Goal: Information Seeking & Learning: Find specific fact

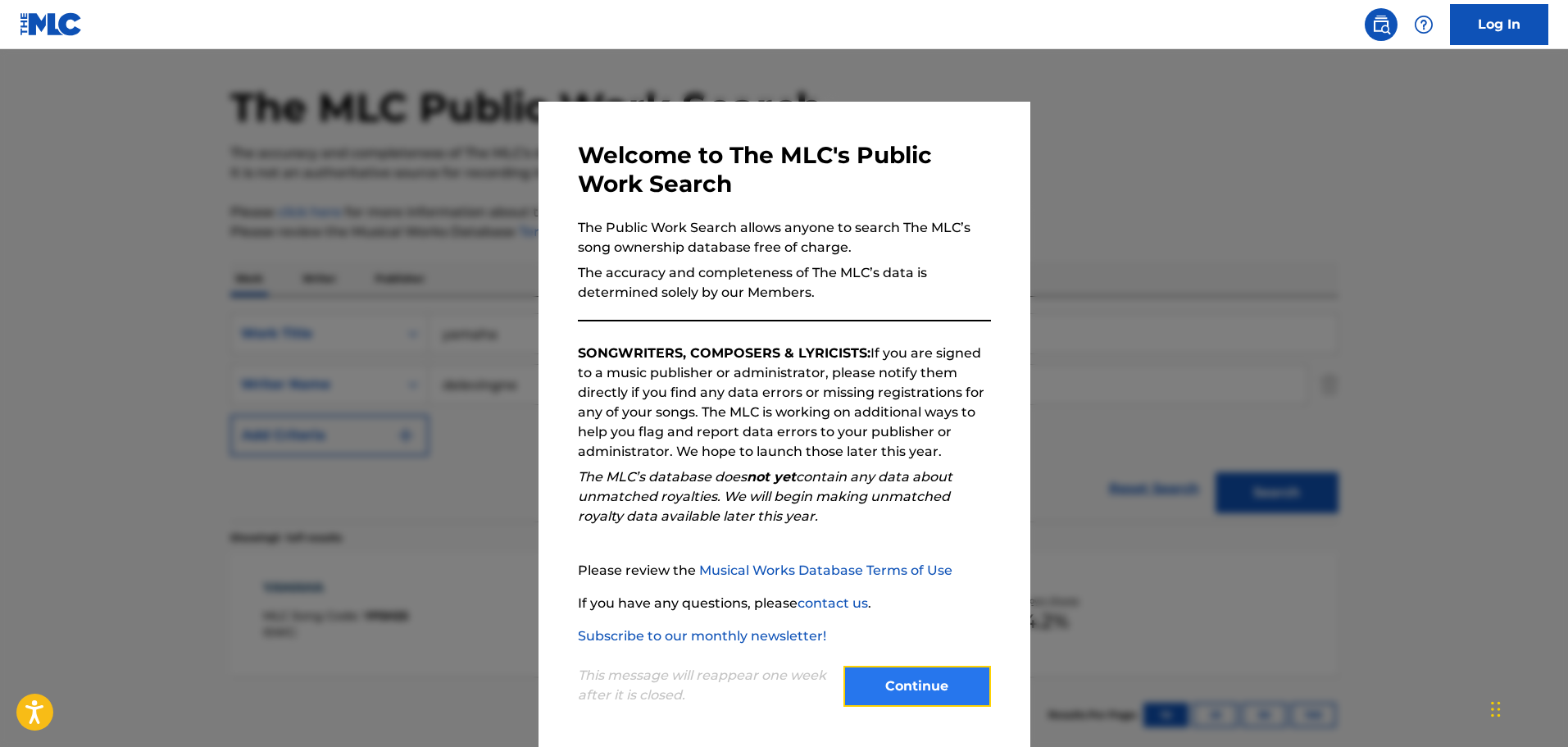
click at [948, 687] on button "Continue" at bounding box center [918, 687] width 147 height 41
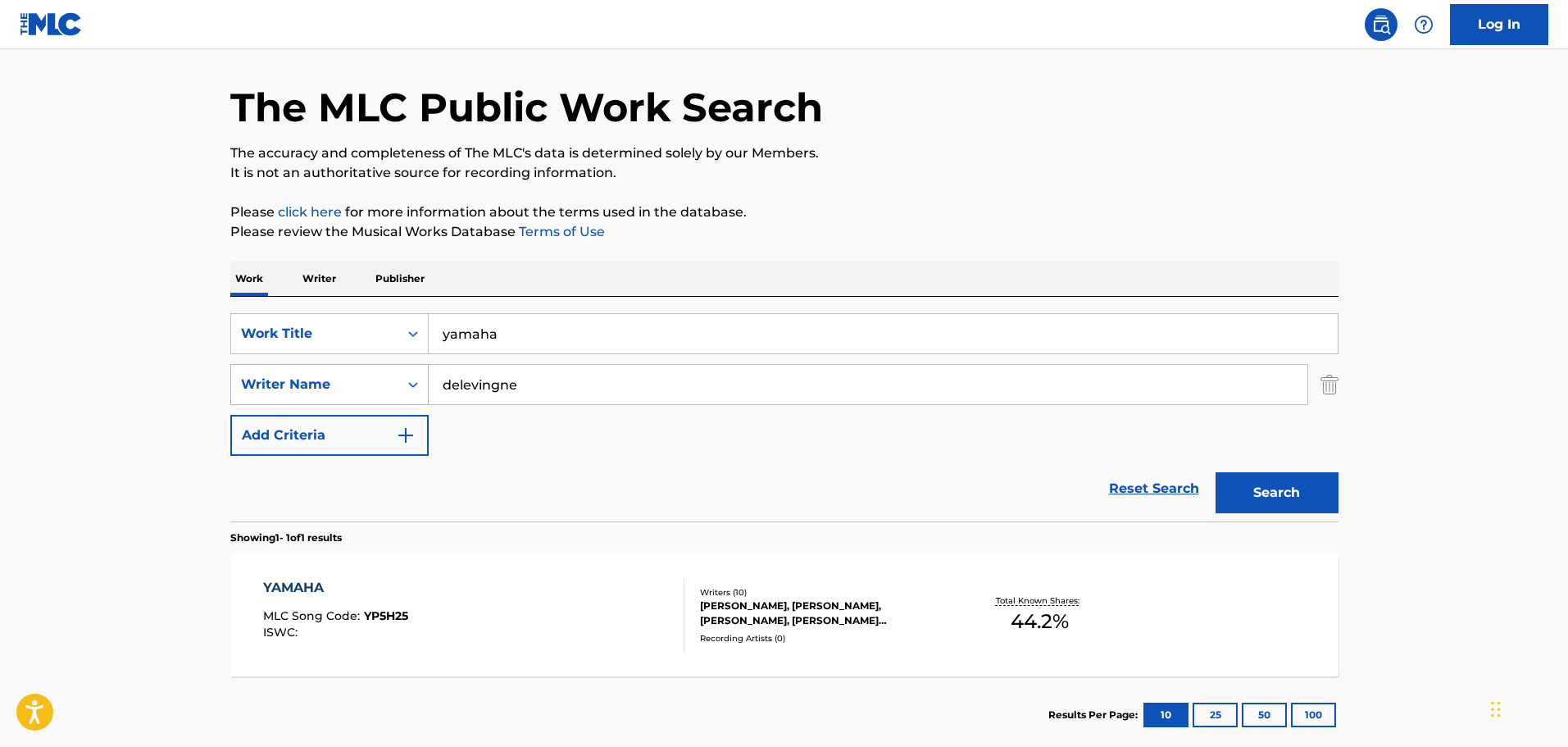
drag, startPoint x: 522, startPoint y: 381, endPoint x: 397, endPoint y: 364, distance: 126.2
click at [397, 364] on div "SearchWithCriteria2e25d247-da44-4349-85f0-5427473445f7 Writer Name delevingne" at bounding box center [784, 385] width 1109 height 41
type input "[PERSON_NAME]"
drag, startPoint x: 513, startPoint y: 333, endPoint x: 438, endPoint y: 324, distance: 75.5
click at [438, 324] on input "yamaha" at bounding box center [883, 333] width 909 height 40
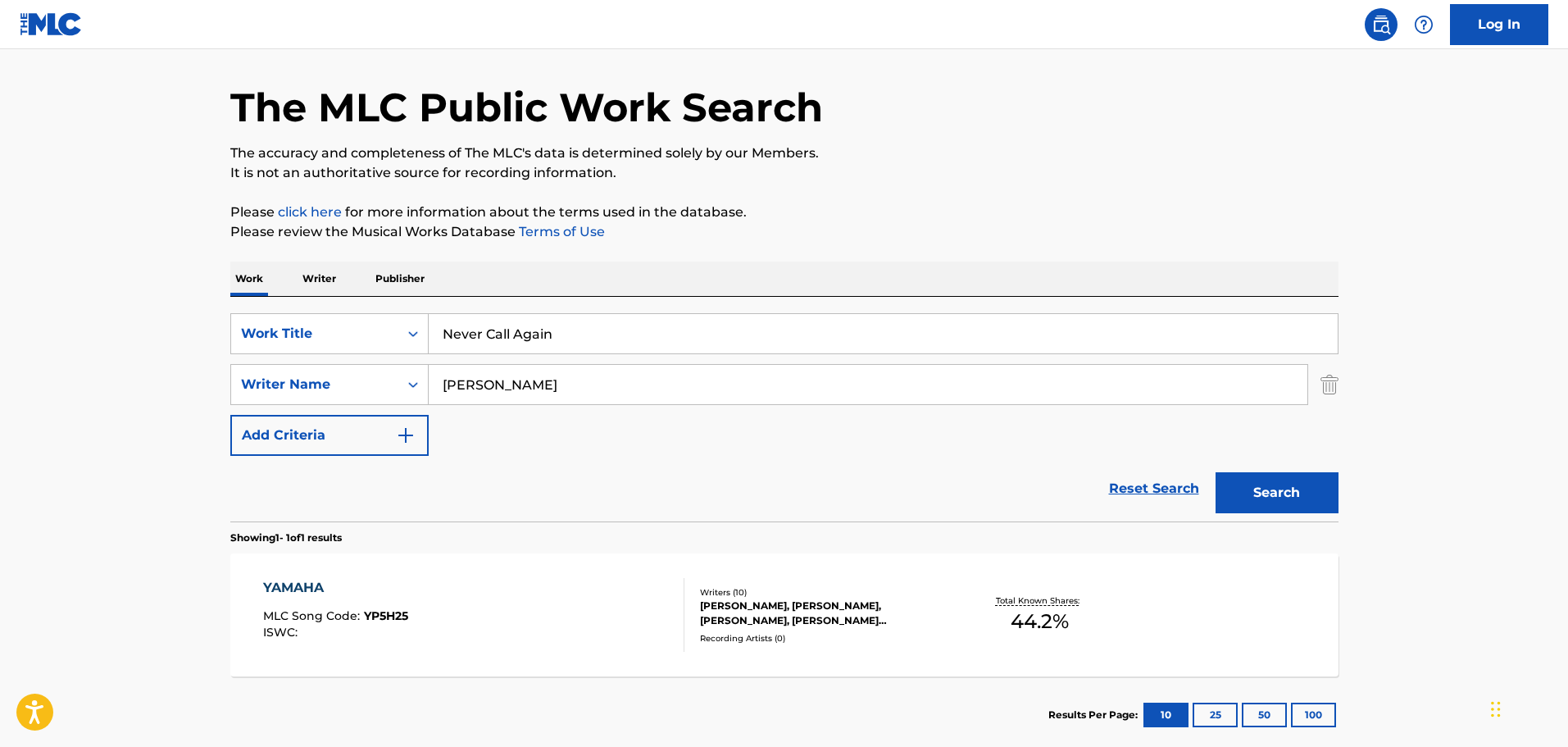
type input "Never Call Again"
click at [1216, 472] on button "Search" at bounding box center [1277, 493] width 123 height 41
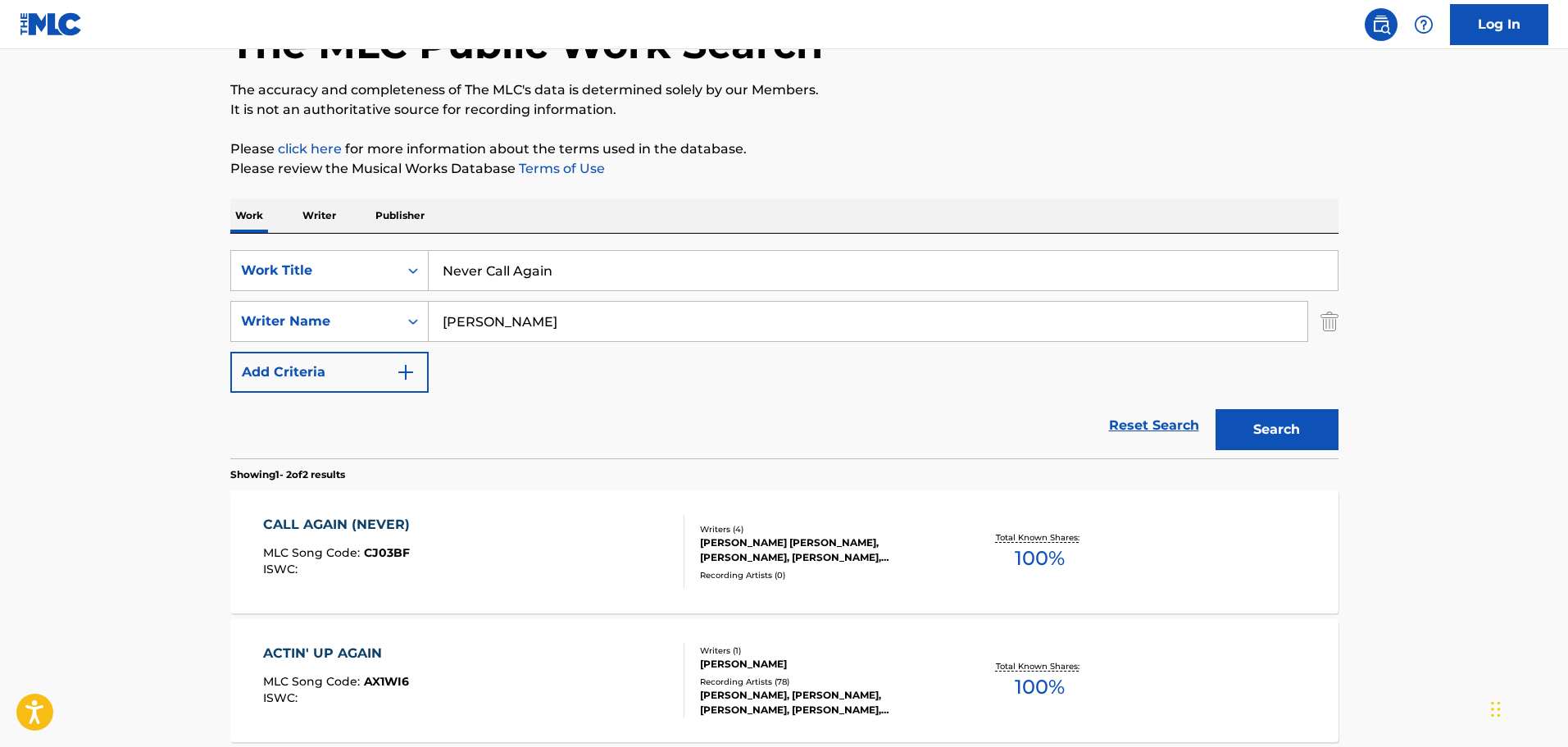
scroll to position [274, 0]
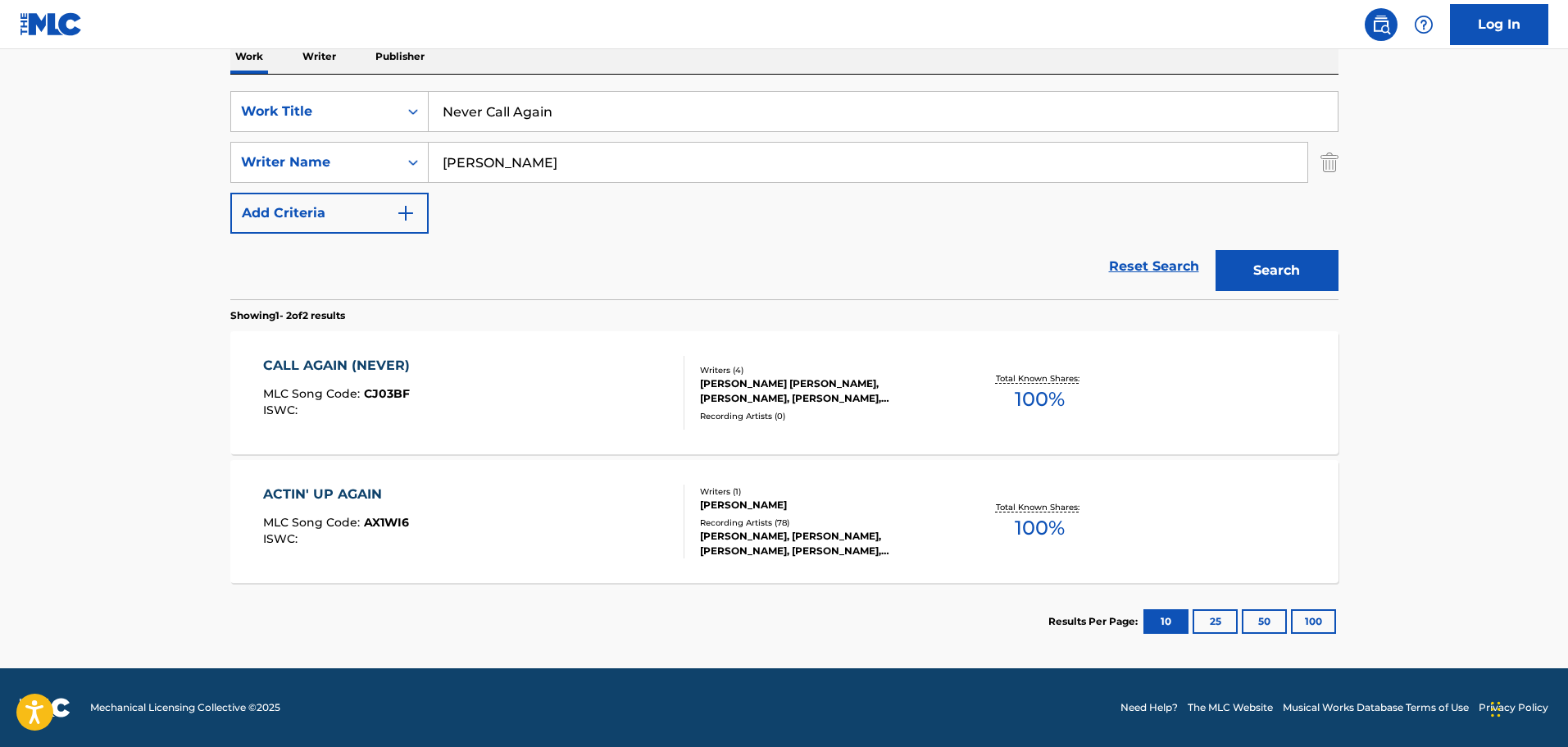
click at [438, 400] on div "CALL AGAIN (NEVER) MLC Song Code : CJ03BF ISWC :" at bounding box center [473, 392] width 421 height 74
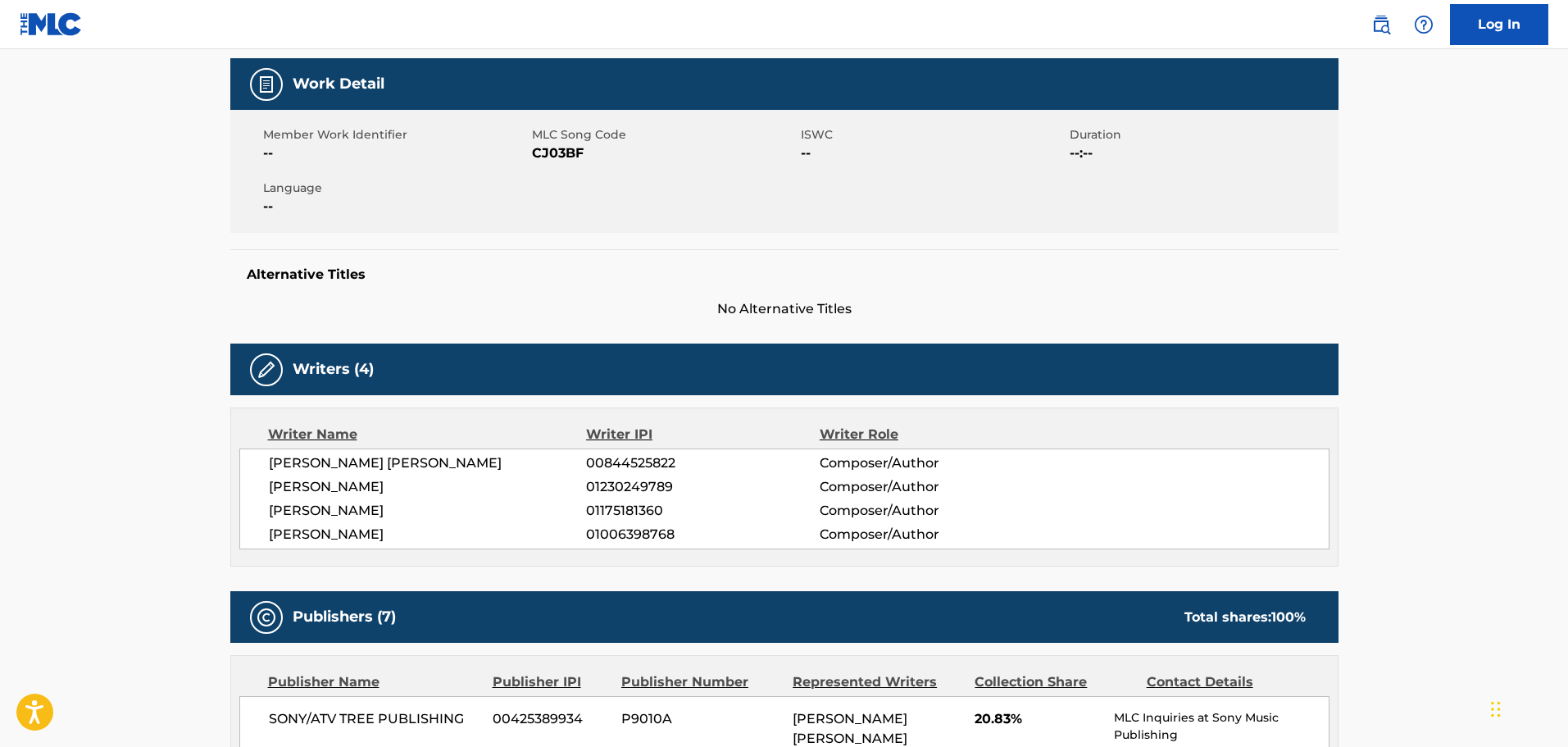
scroll to position [164, 0]
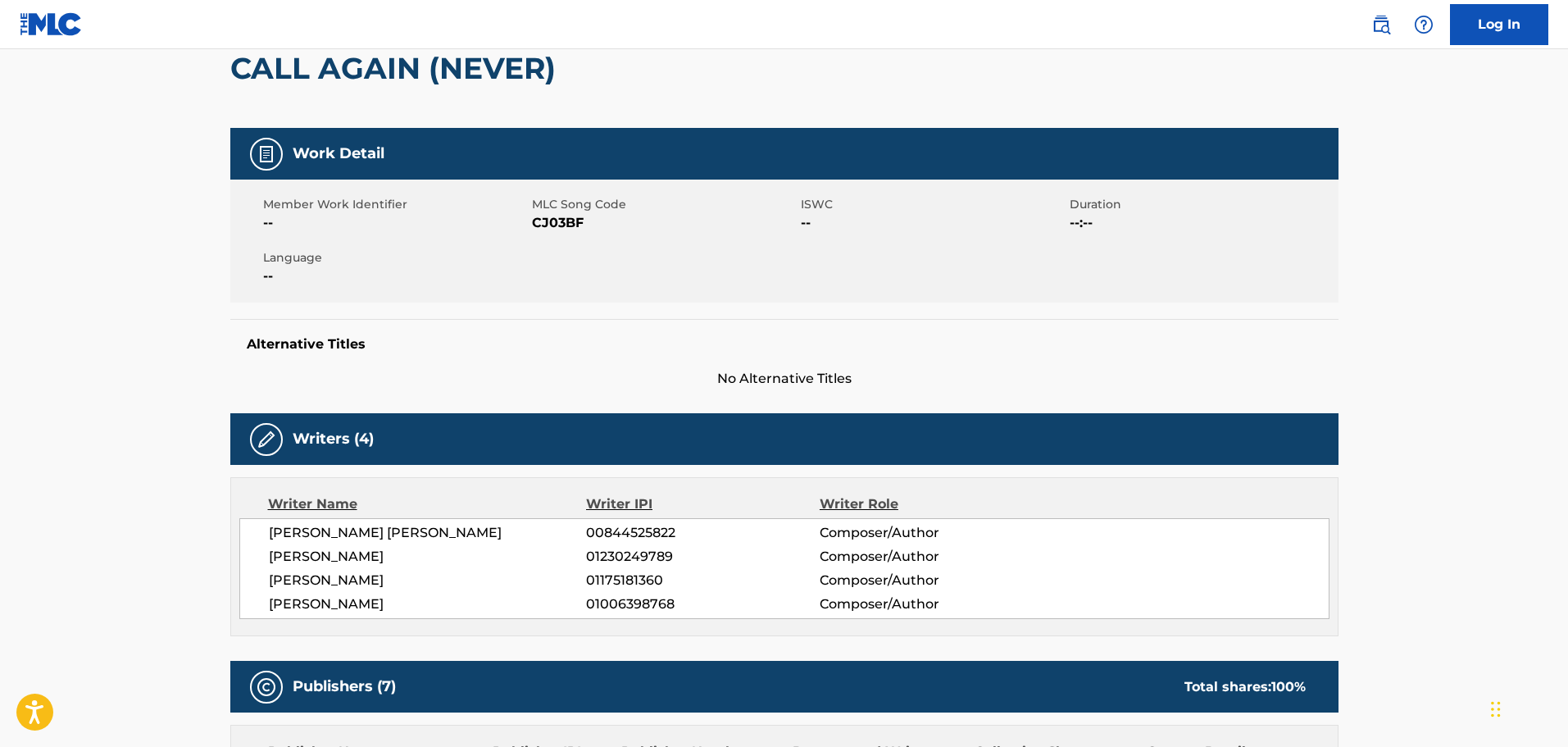
click at [555, 218] on span "CJ03BF" at bounding box center [664, 223] width 265 height 20
copy span "CJ03BF"
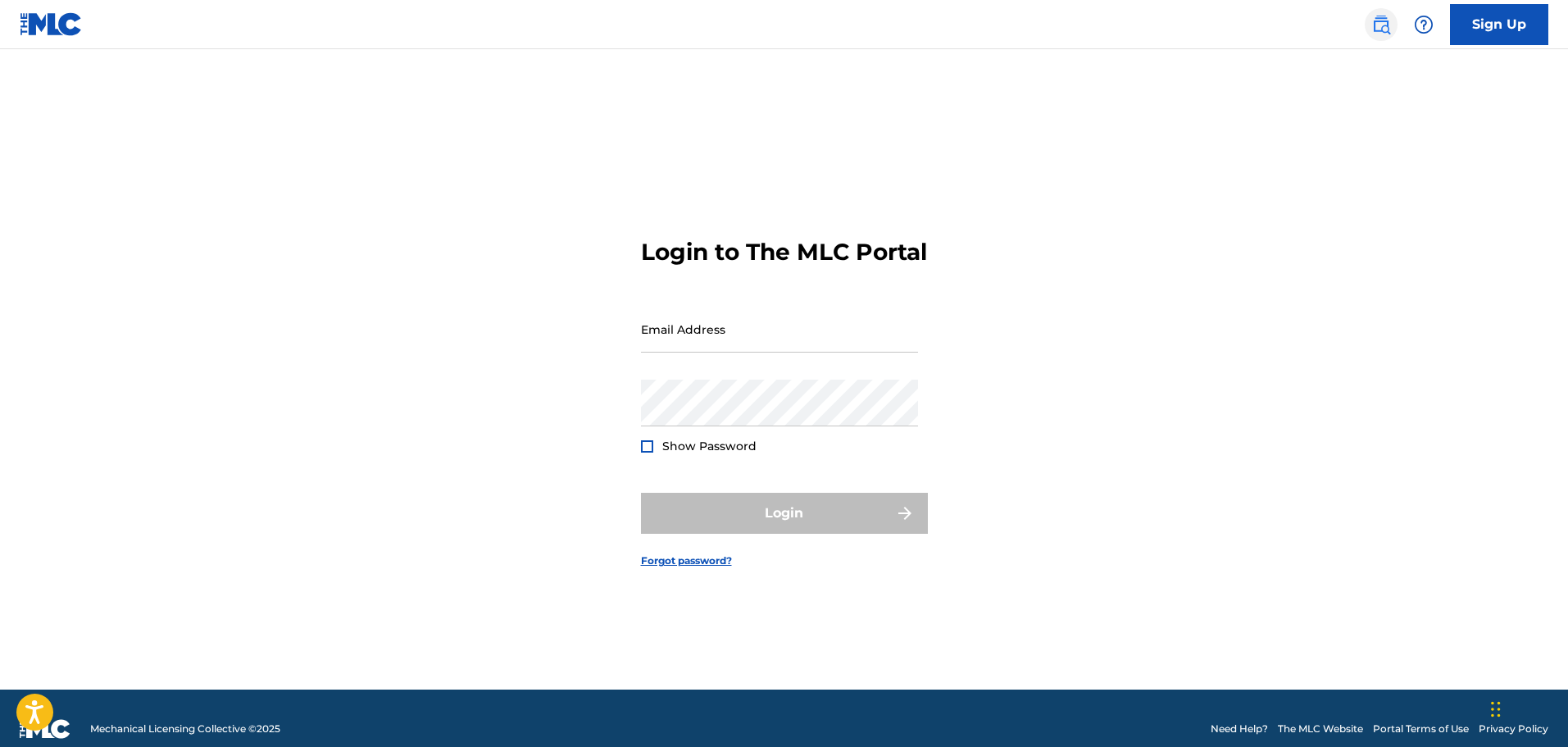
click at [1374, 22] on img at bounding box center [1382, 25] width 20 height 20
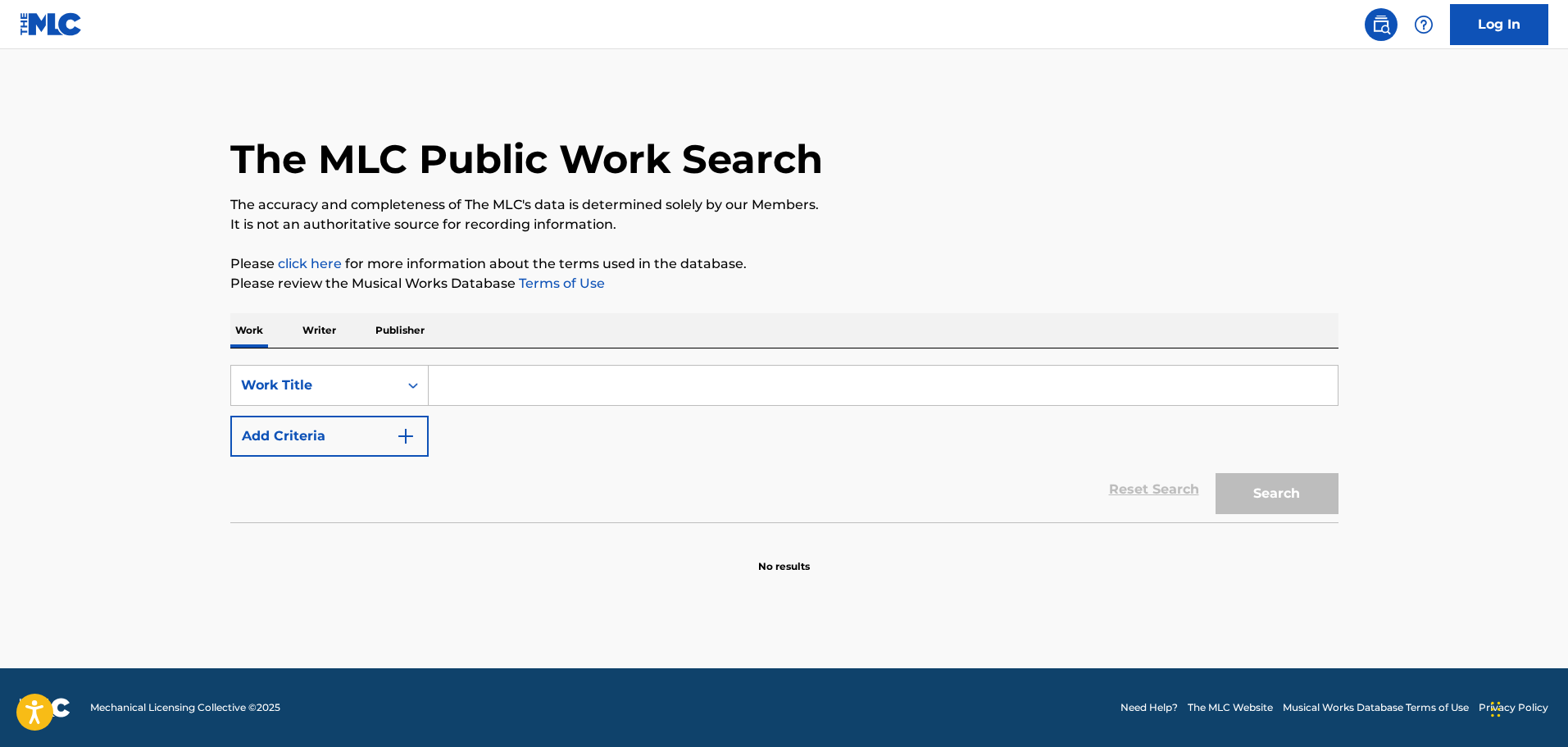
click at [629, 374] on input "Search Form" at bounding box center [883, 385] width 909 height 40
type input "Call Again (Never)"
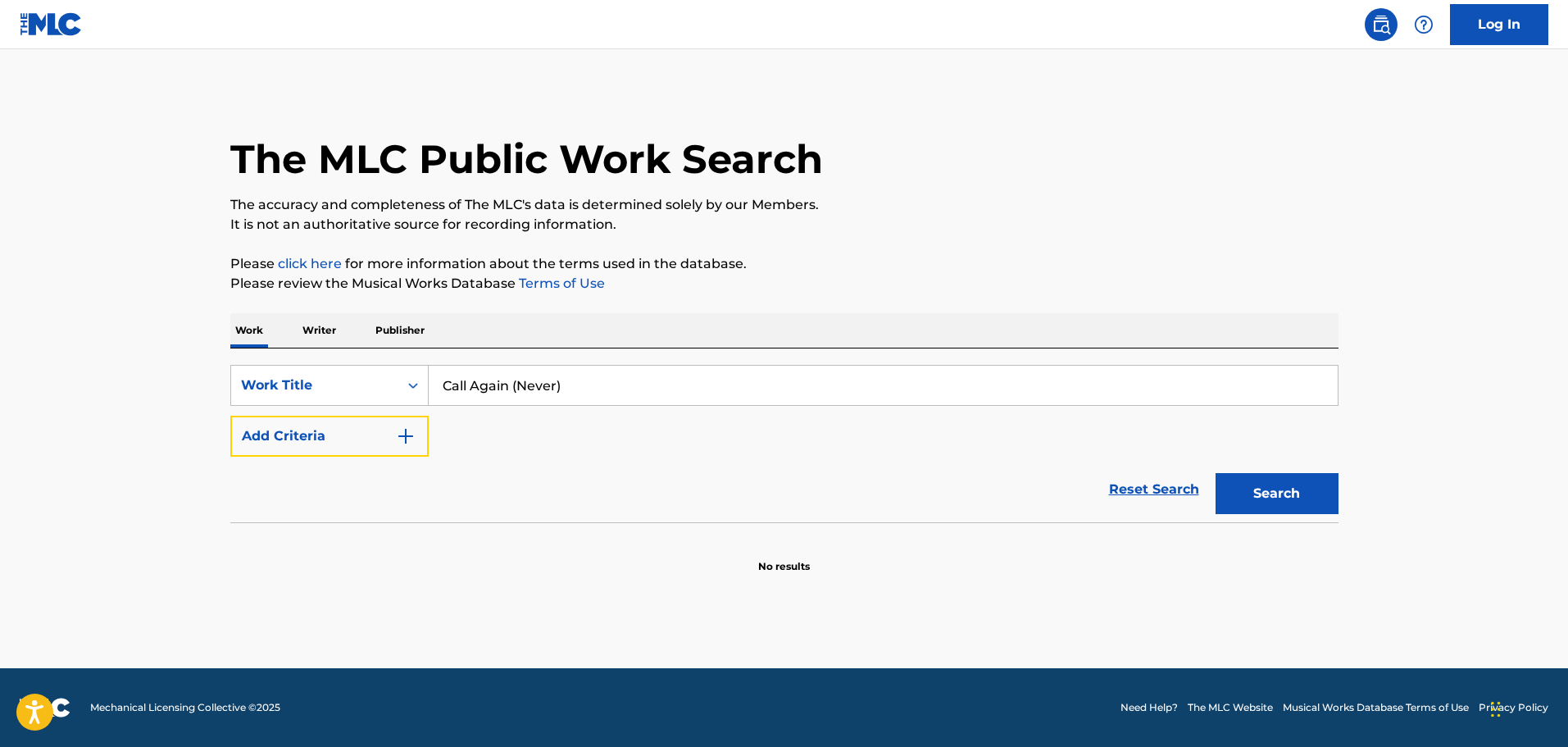
click at [230, 415] on button "Add Criteria" at bounding box center [329, 436] width 199 height 41
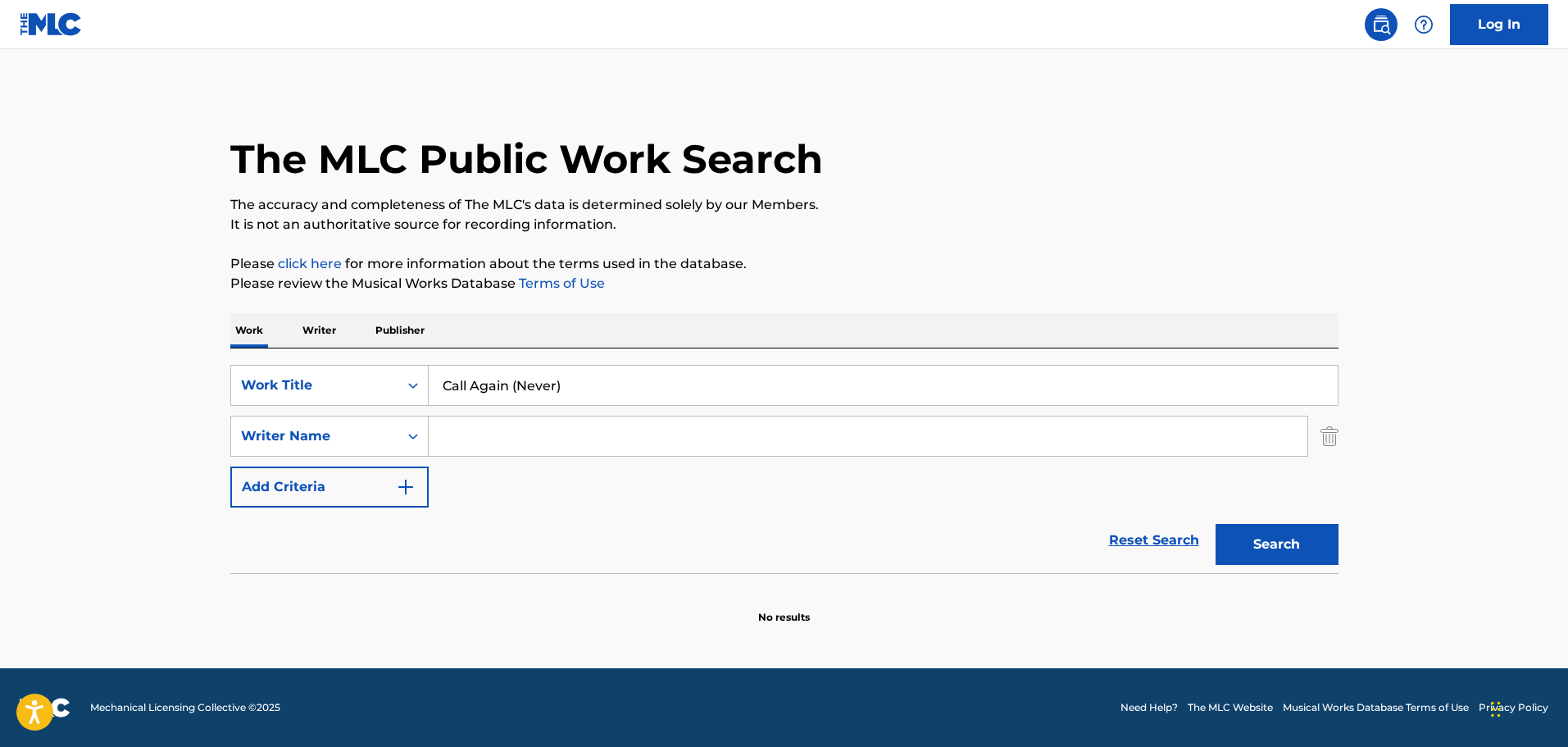
click at [652, 444] on input "Search Form" at bounding box center [868, 436] width 879 height 40
type input "[PERSON_NAME]"
click at [1216, 524] on button "Search" at bounding box center [1277, 544] width 123 height 41
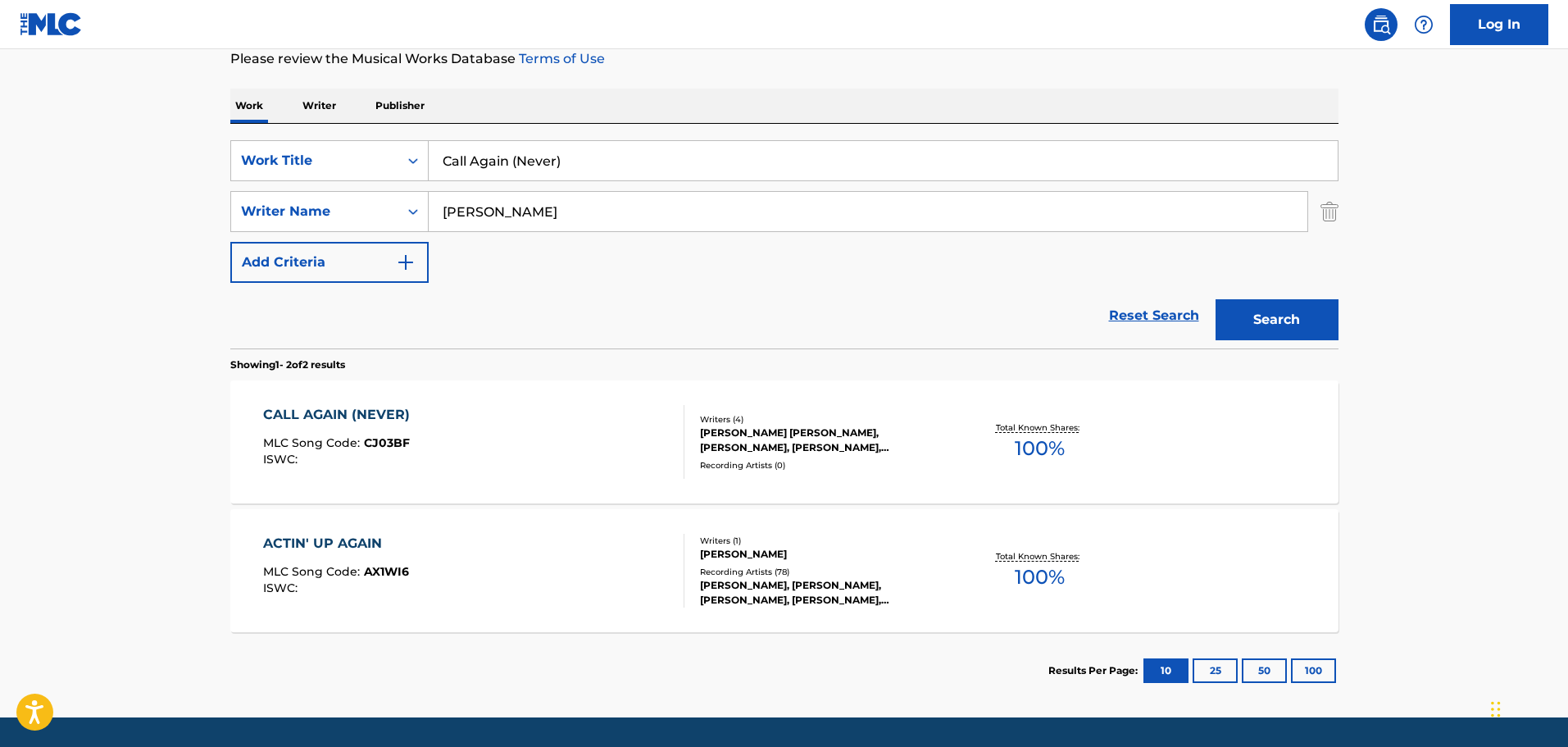
scroll to position [246, 0]
